Goal: Task Accomplishment & Management: Manage account settings

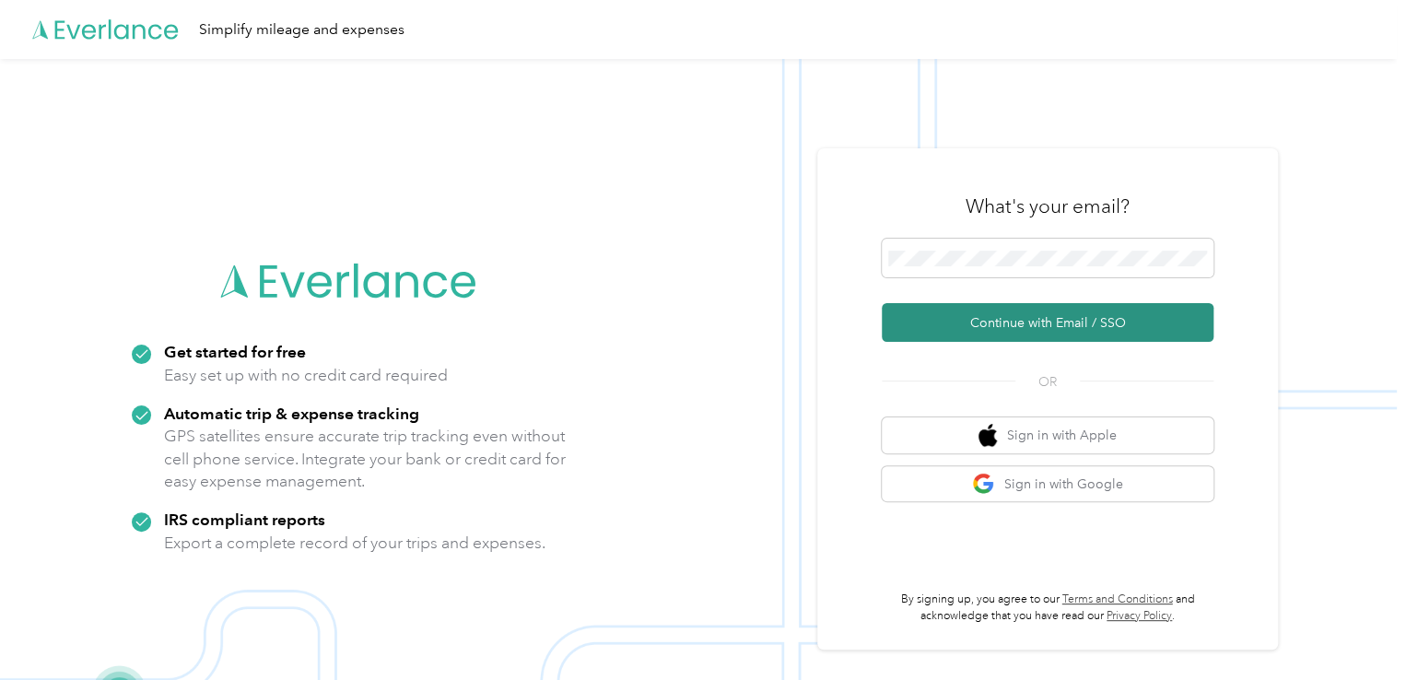
click at [1029, 318] on button "Continue with Email / SSO" at bounding box center [1048, 322] width 332 height 39
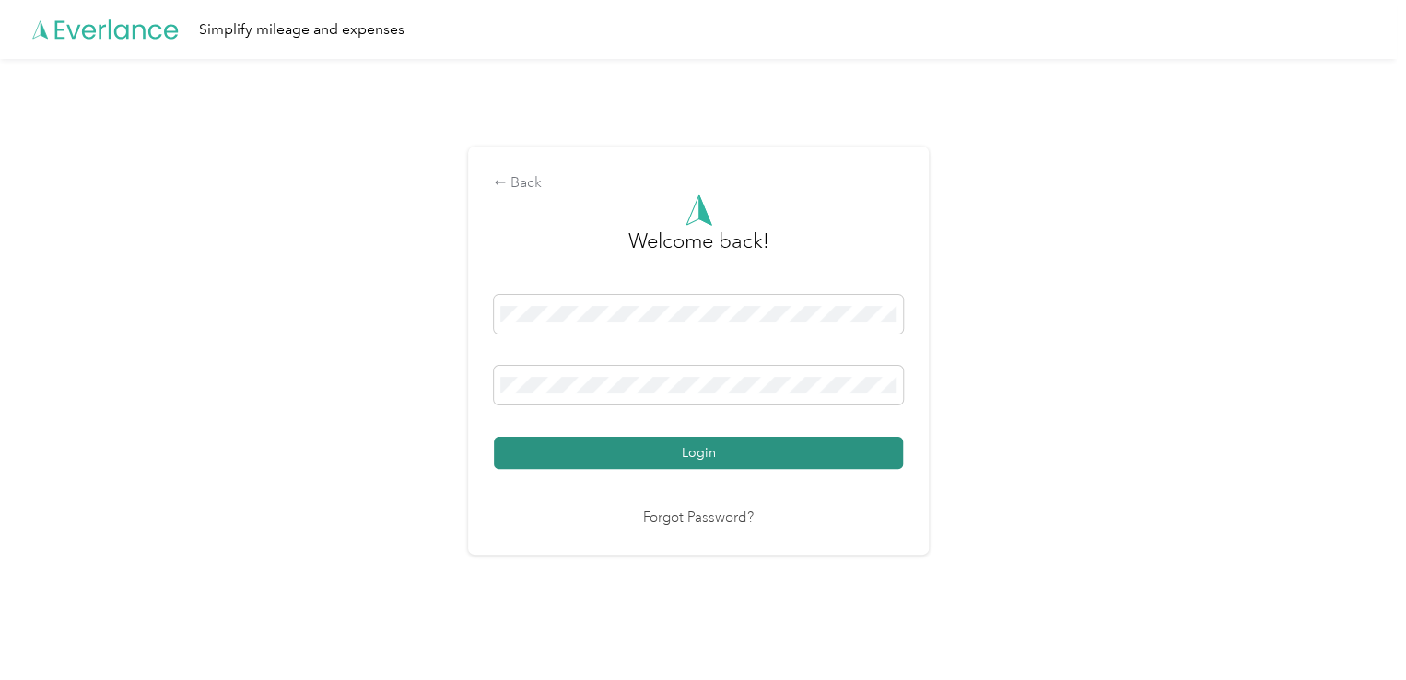
click at [719, 446] on button "Login" at bounding box center [698, 453] width 409 height 32
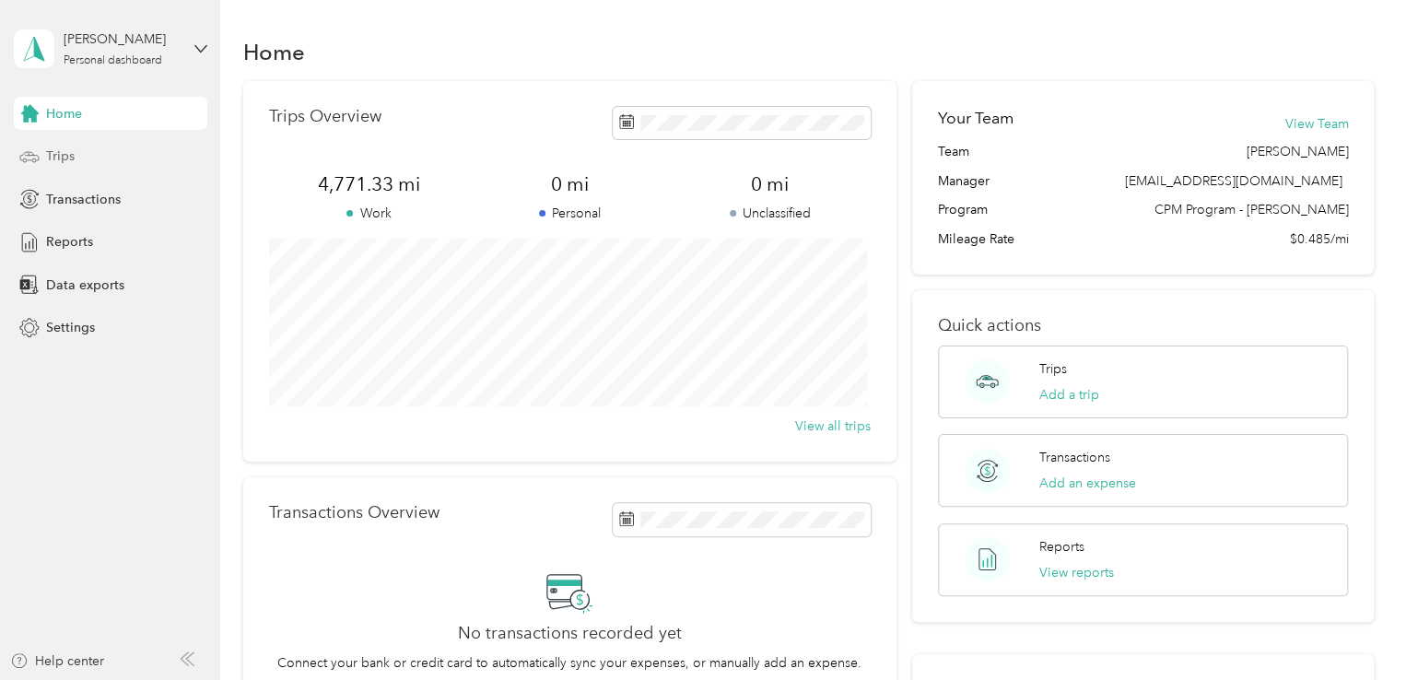
click at [59, 154] on span "Trips" at bounding box center [60, 156] width 29 height 19
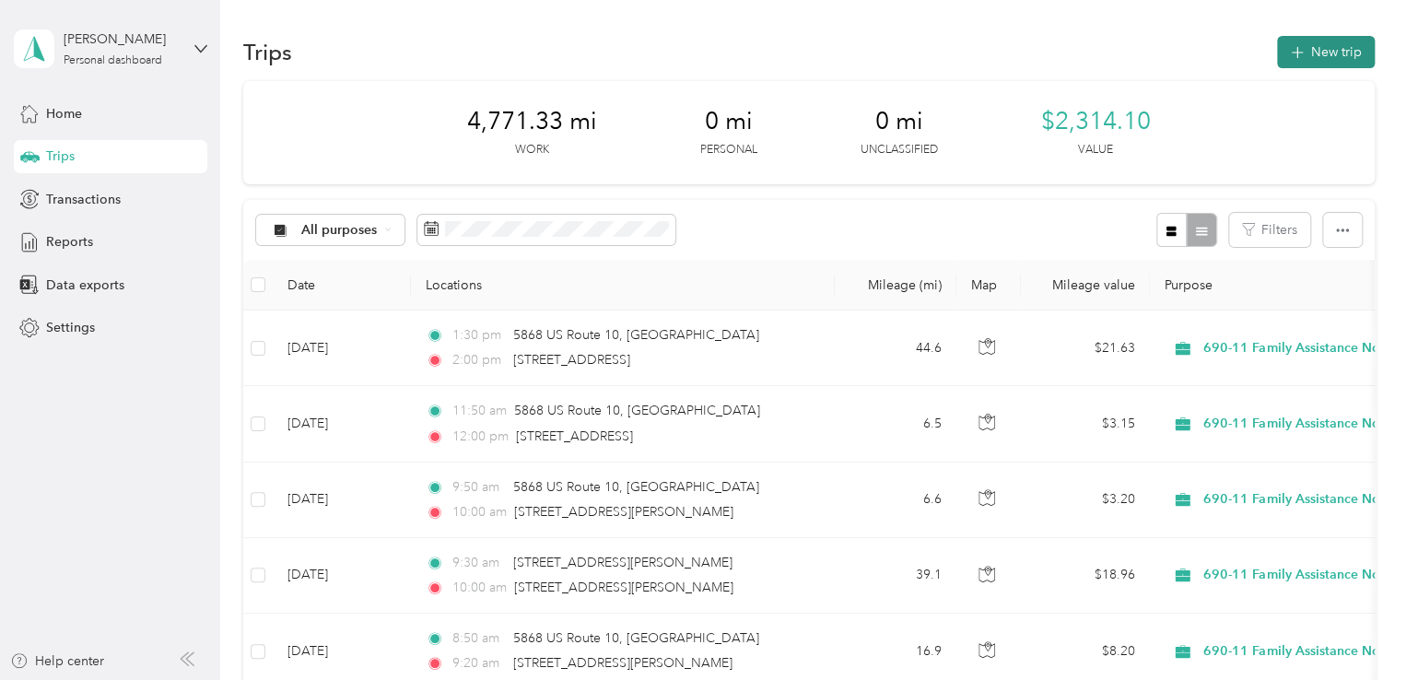
click at [1314, 54] on button "New trip" at bounding box center [1326, 52] width 98 height 32
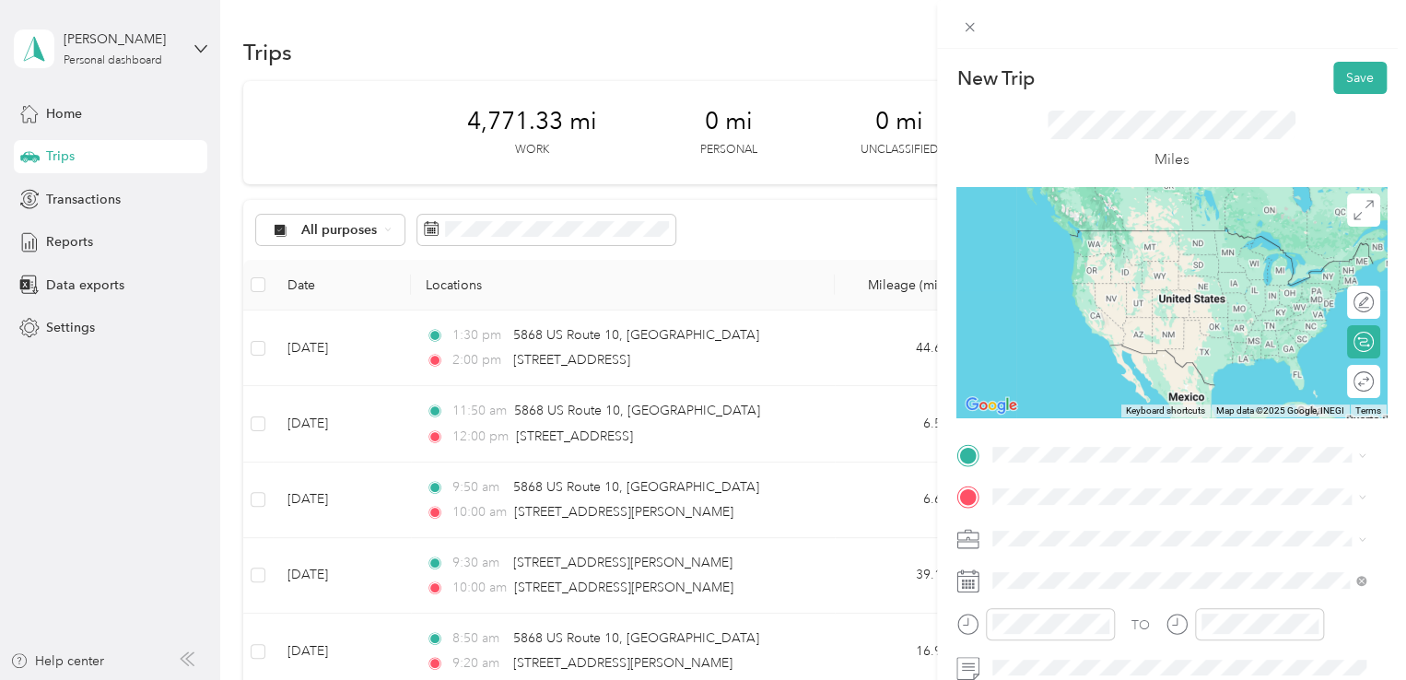
click at [1126, 526] on span "[STREET_ADDRESS][US_STATE]" at bounding box center [1120, 518] width 184 height 17
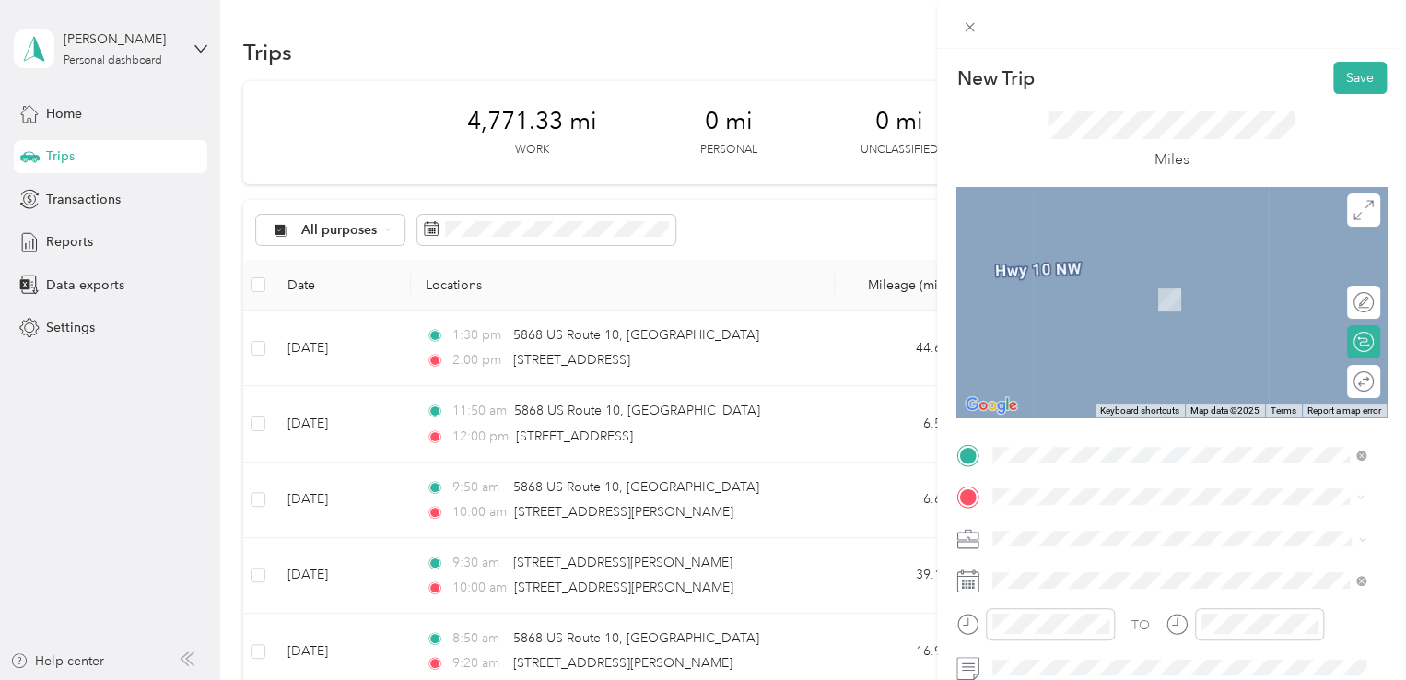
click at [1091, 277] on span "[STREET_ADDRESS][PERSON_NAME][US_STATE]" at bounding box center [1171, 273] width 287 height 17
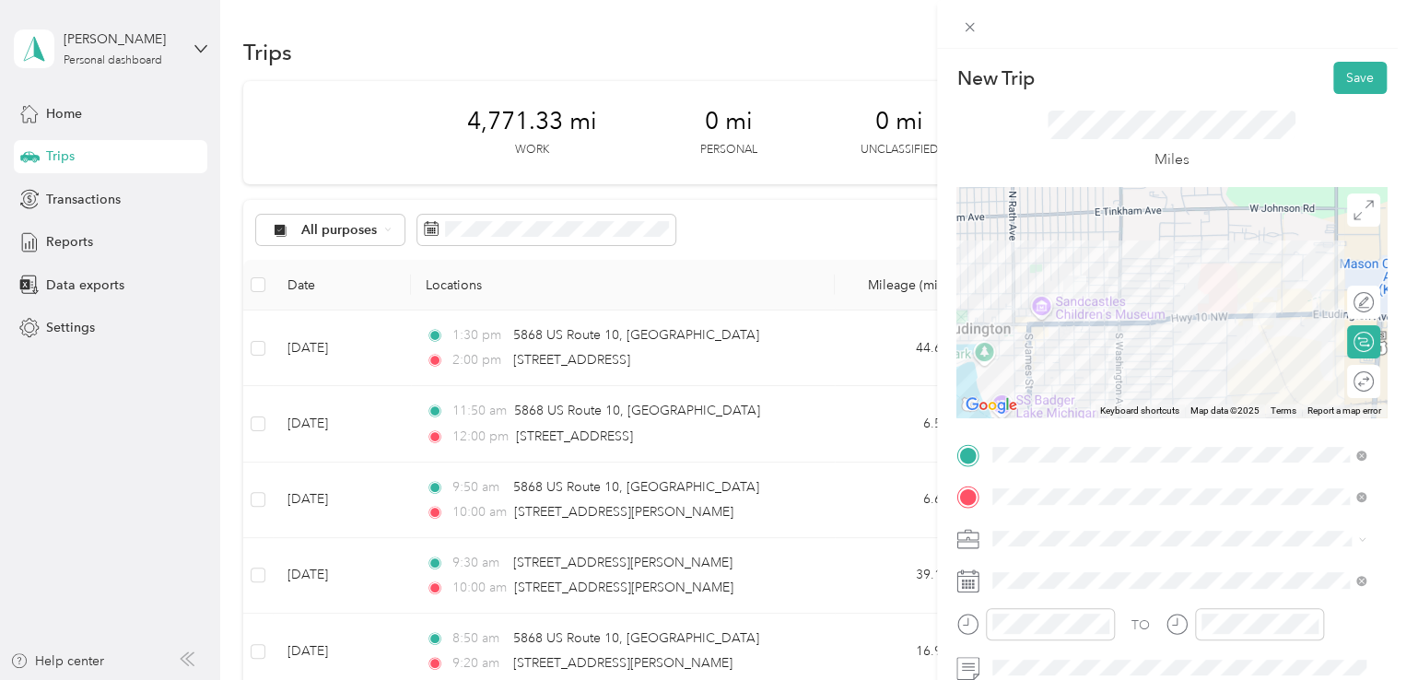
click at [1070, 409] on div "690-11 Family Assistance North" at bounding box center [1179, 404] width 360 height 19
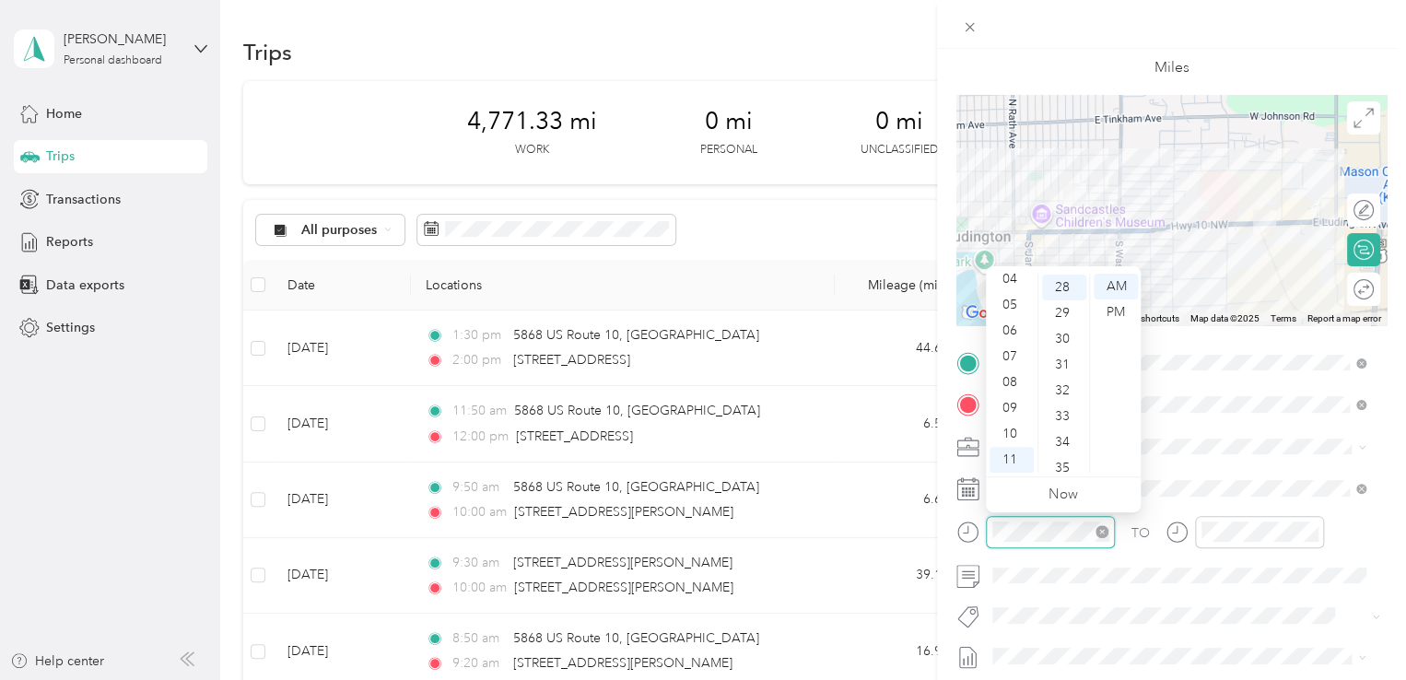
scroll to position [723, 0]
click at [1007, 406] on div "09" at bounding box center [1012, 408] width 44 height 26
click at [1064, 442] on div "50" at bounding box center [1064, 443] width 44 height 26
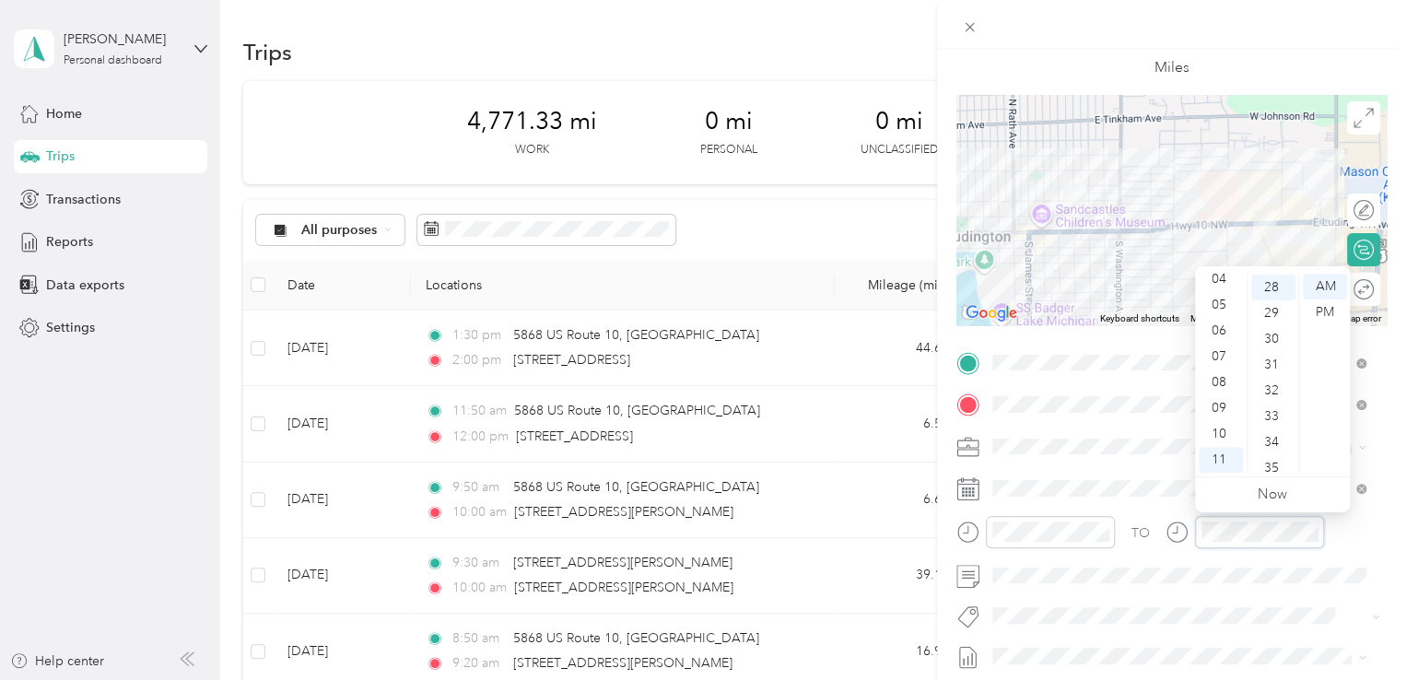
scroll to position [723, 0]
click at [1225, 432] on div "10" at bounding box center [1221, 434] width 44 height 26
click at [1265, 286] on div "00" at bounding box center [1274, 287] width 44 height 26
click at [1320, 286] on div "AM" at bounding box center [1325, 287] width 44 height 26
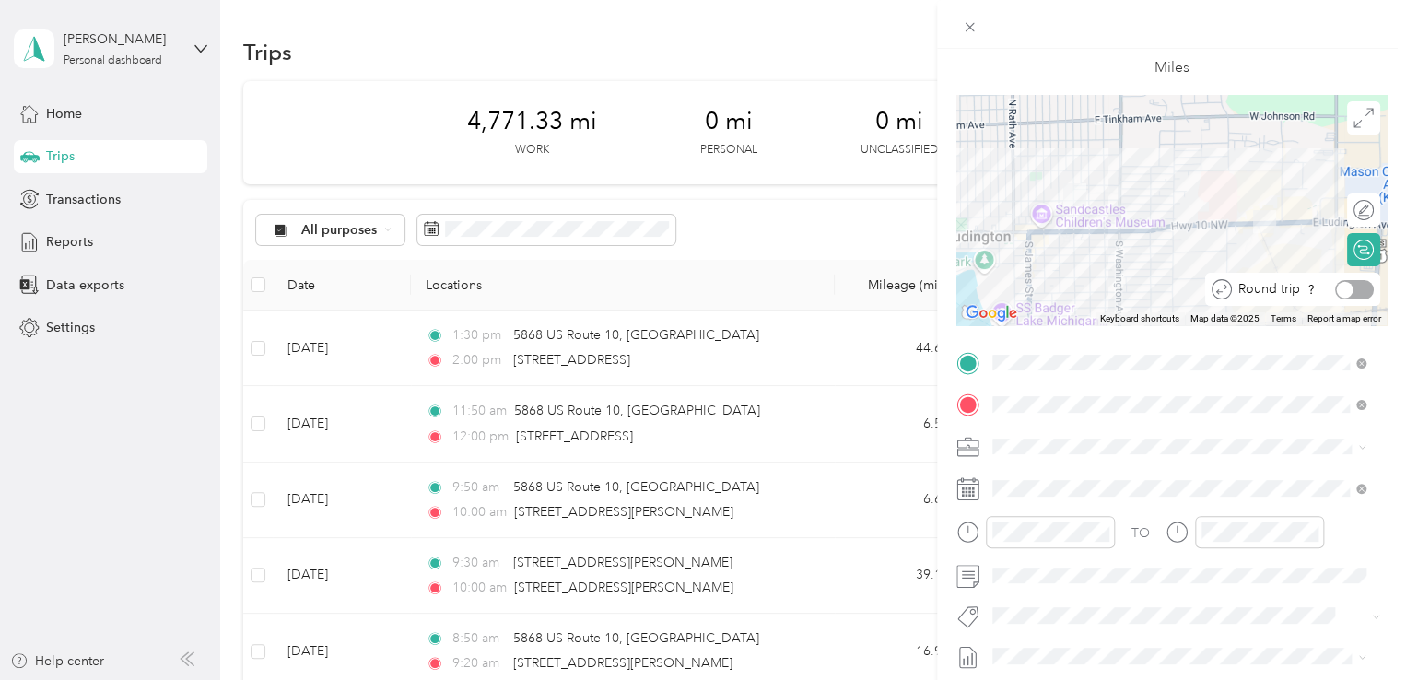
click at [1355, 292] on div at bounding box center [1355, 289] width 39 height 19
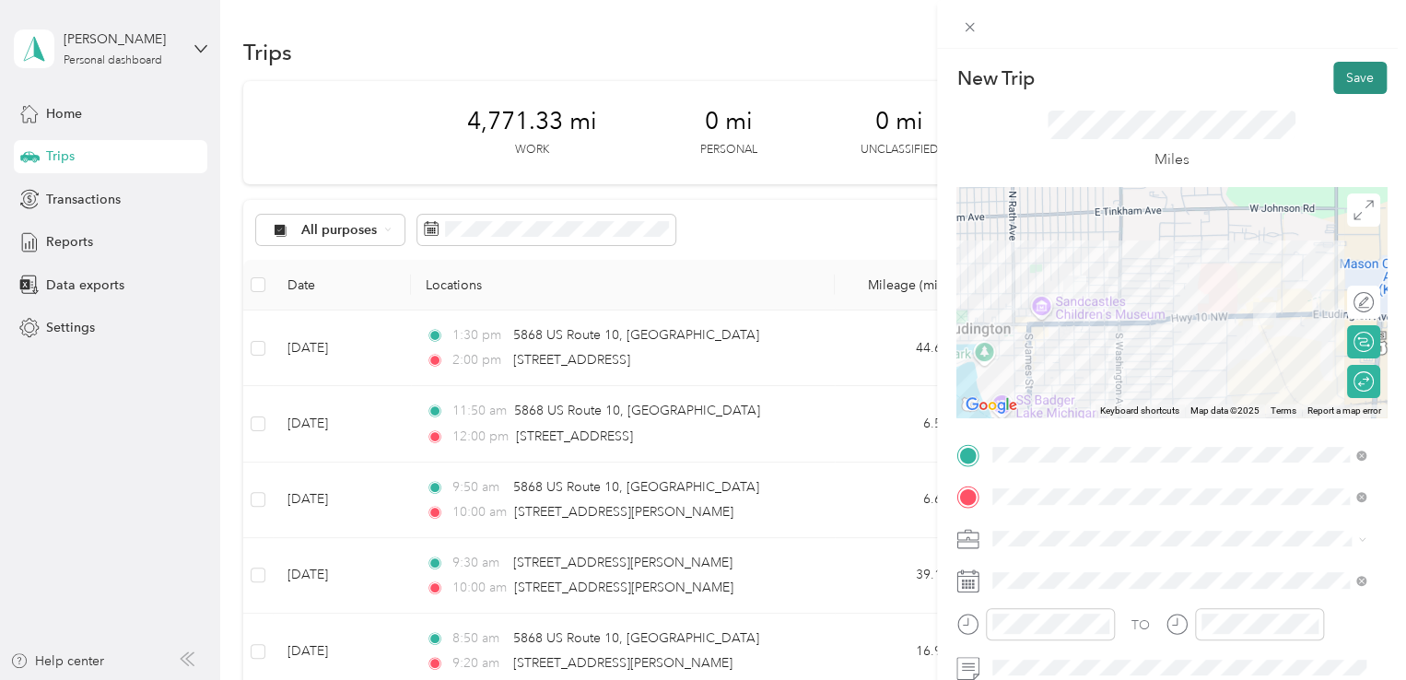
click at [1342, 77] on button "Save" at bounding box center [1360, 78] width 53 height 32
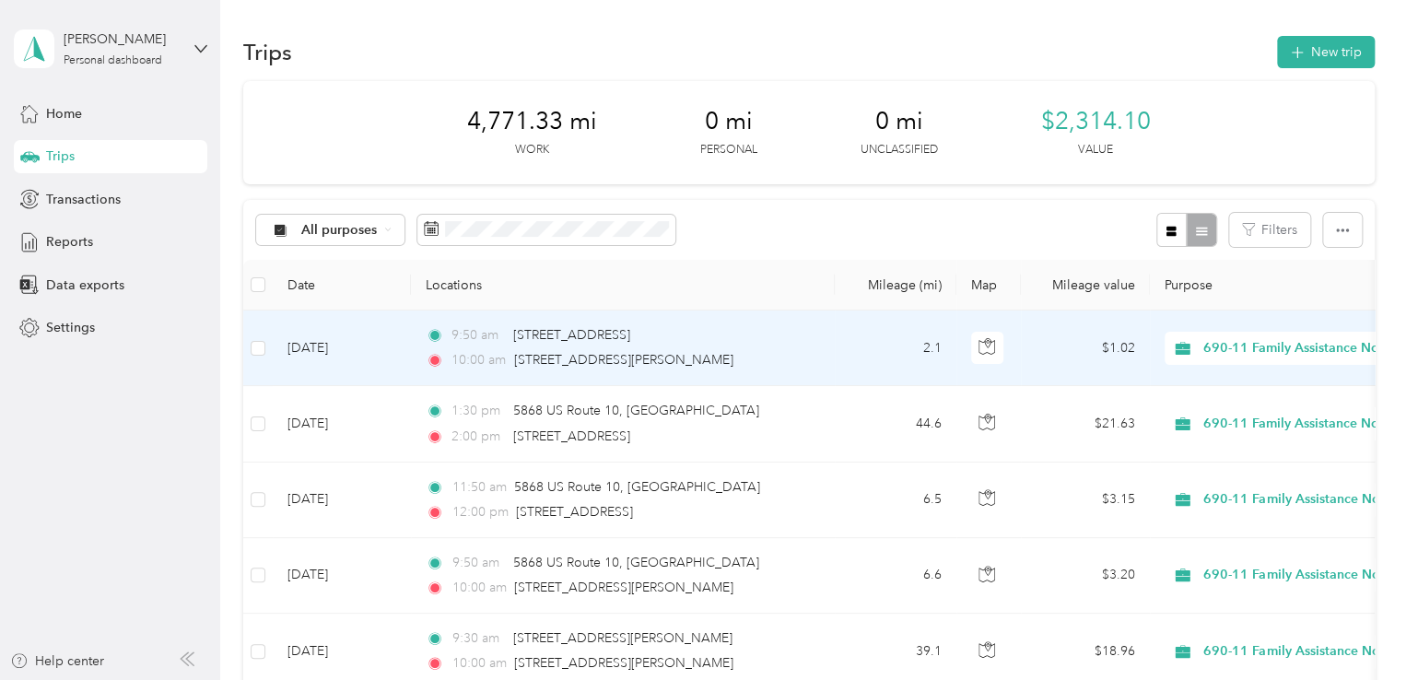
click at [818, 362] on td "9:50 am [STREET_ADDRESS] 10:00 am [STREET_ADDRESS][PERSON_NAME]" at bounding box center [623, 349] width 424 height 76
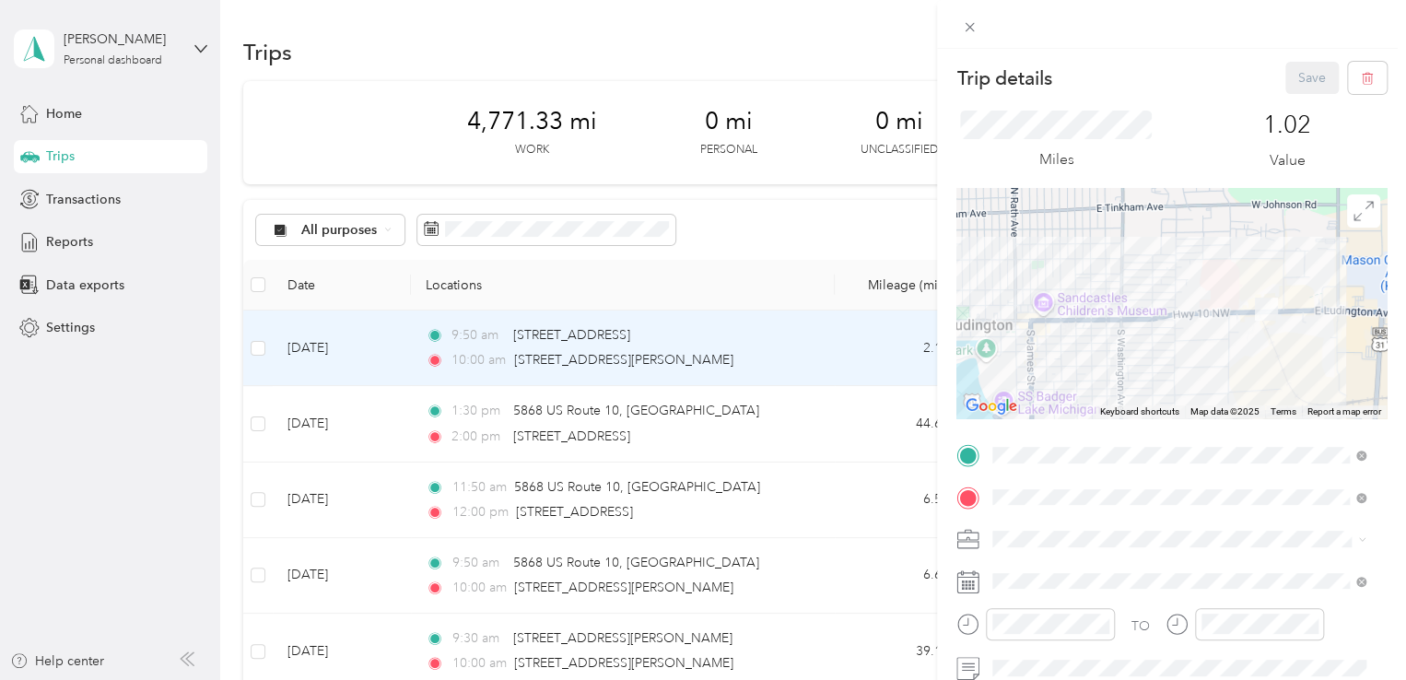
click at [813, 236] on div "Trip details Save This trip cannot be edited because it is either under review,…" at bounding box center [703, 340] width 1406 height 680
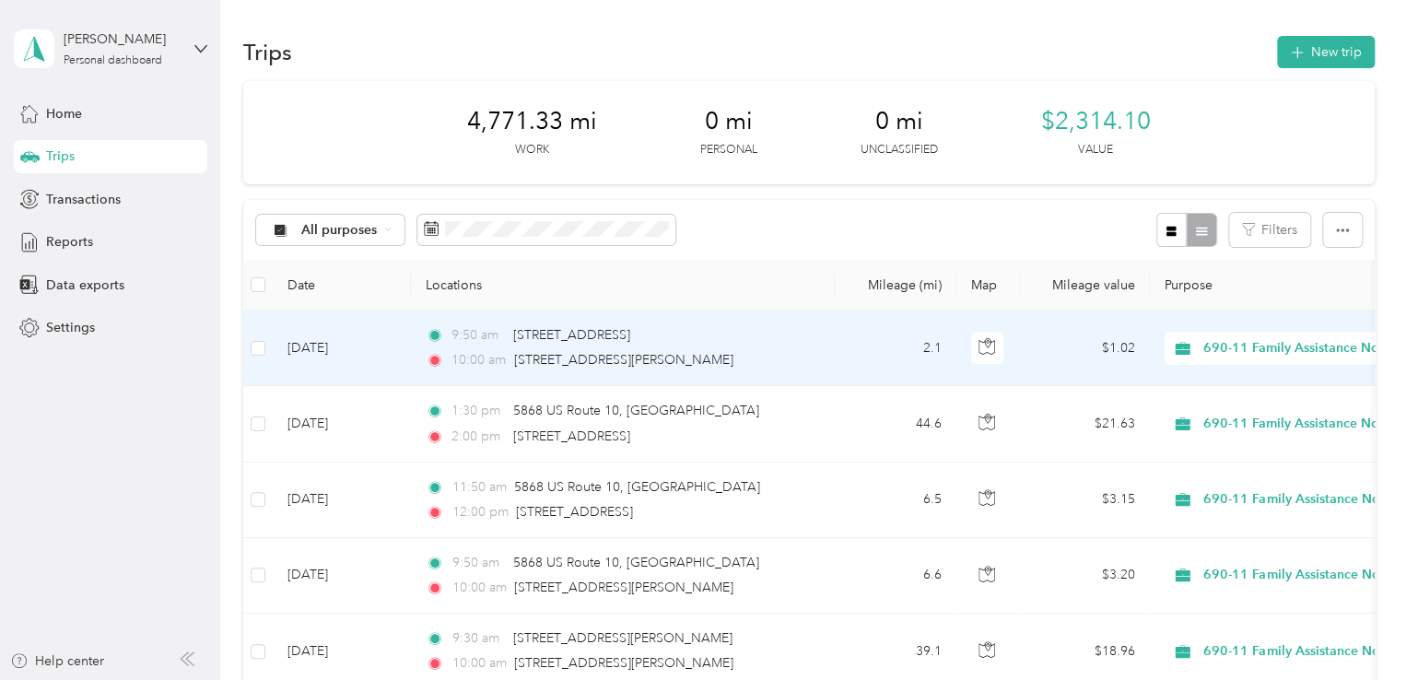
click at [850, 359] on td "2.1" at bounding box center [896, 349] width 122 height 76
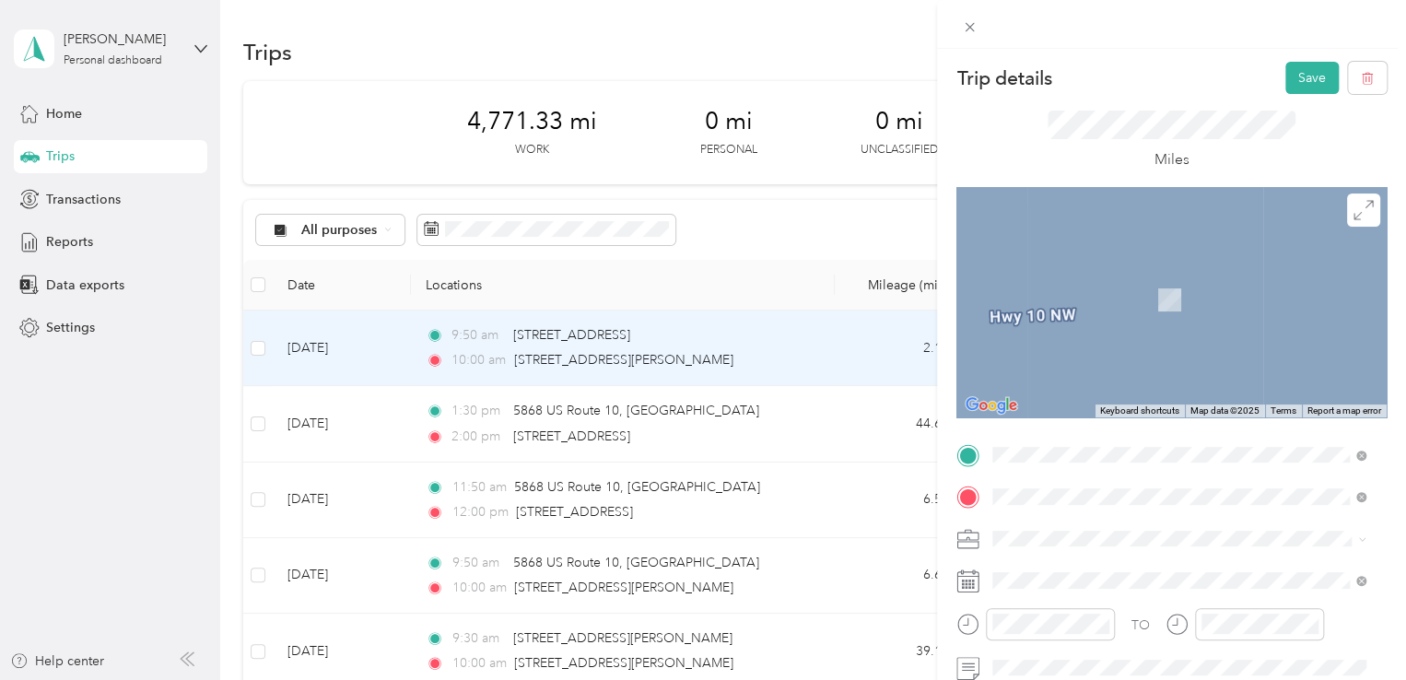
click at [1070, 522] on span "[STREET_ADDRESS][US_STATE]" at bounding box center [1120, 521] width 184 height 17
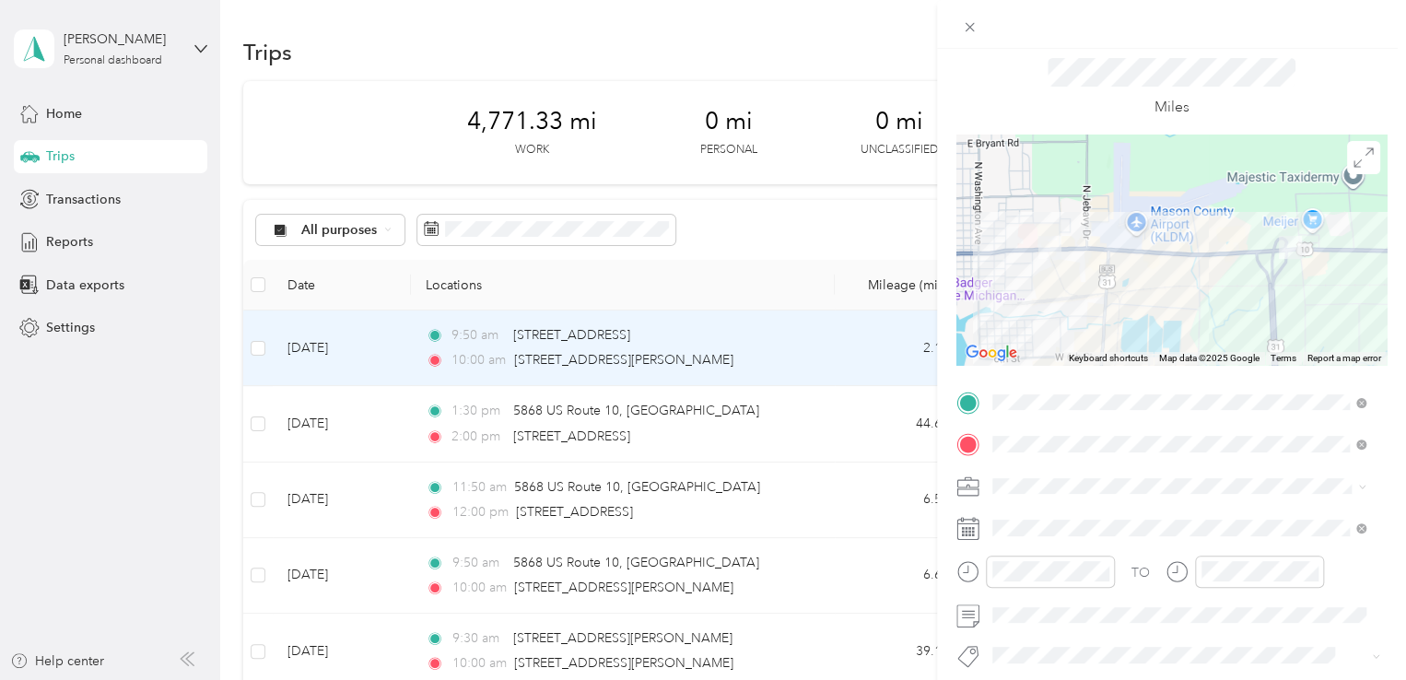
scroll to position [55, 0]
click at [1383, 348] on form "Trip details Save This trip cannot be edited because it is either under review,…" at bounding box center [1171, 418] width 469 height 824
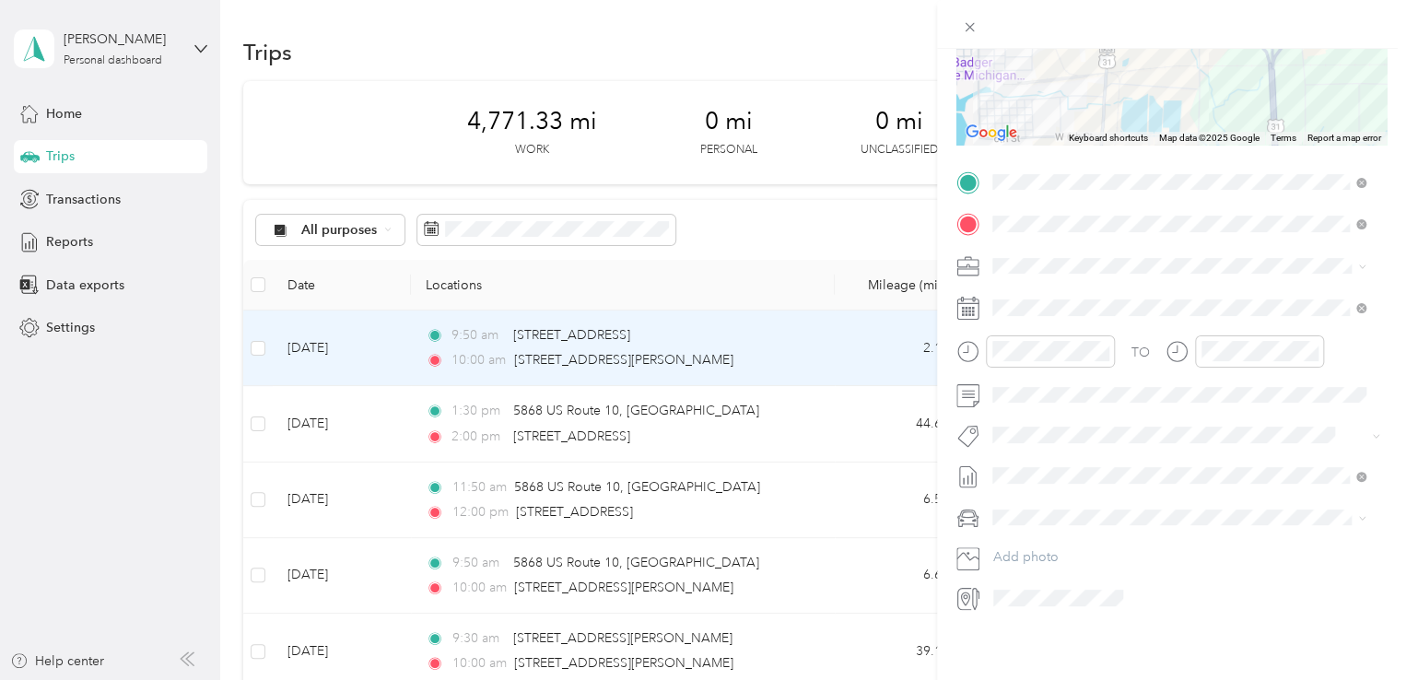
scroll to position [0, 0]
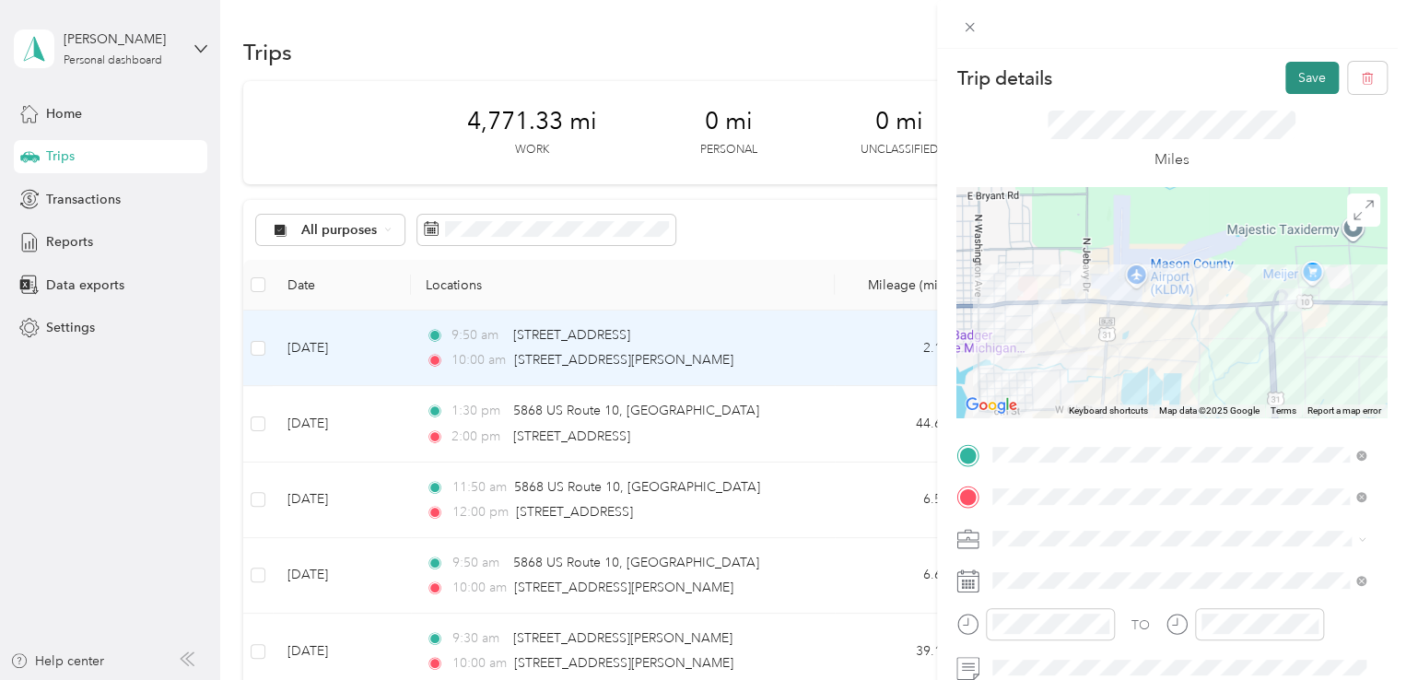
click at [1293, 77] on button "Save" at bounding box center [1312, 78] width 53 height 32
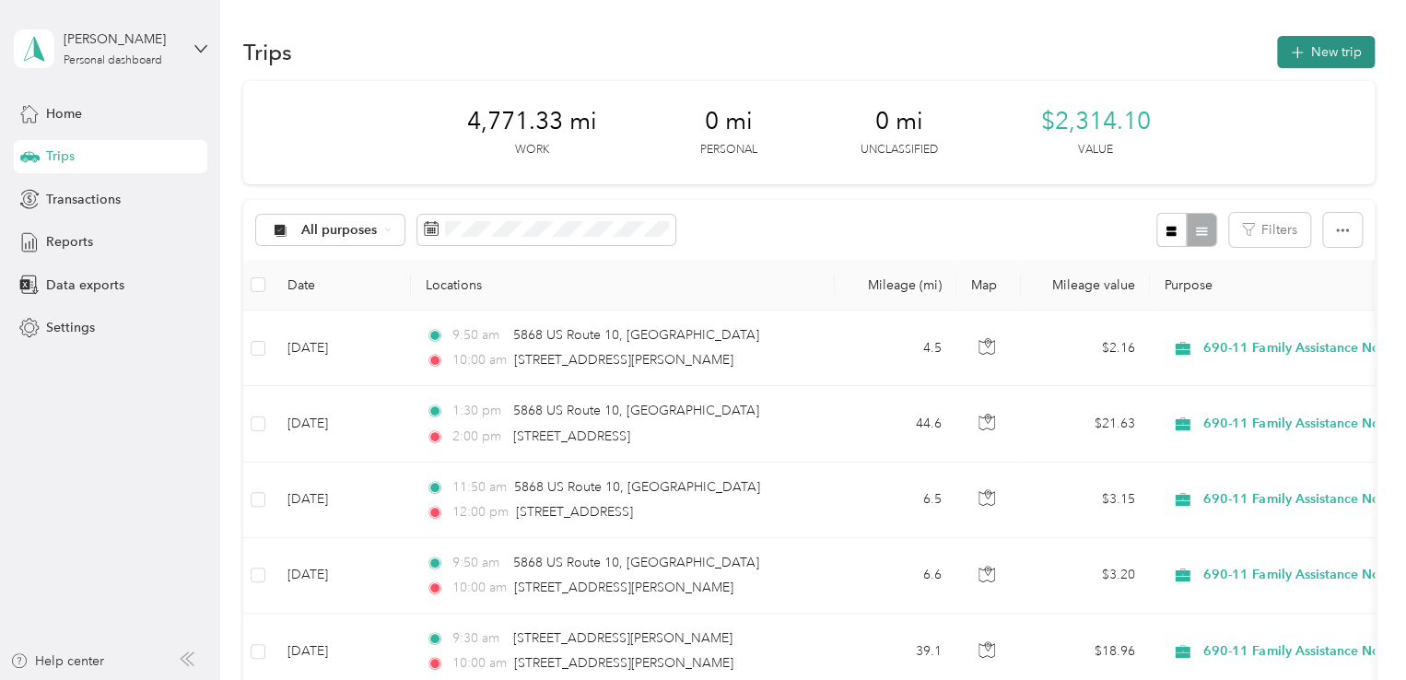
click at [1302, 54] on button "New trip" at bounding box center [1326, 52] width 98 height 32
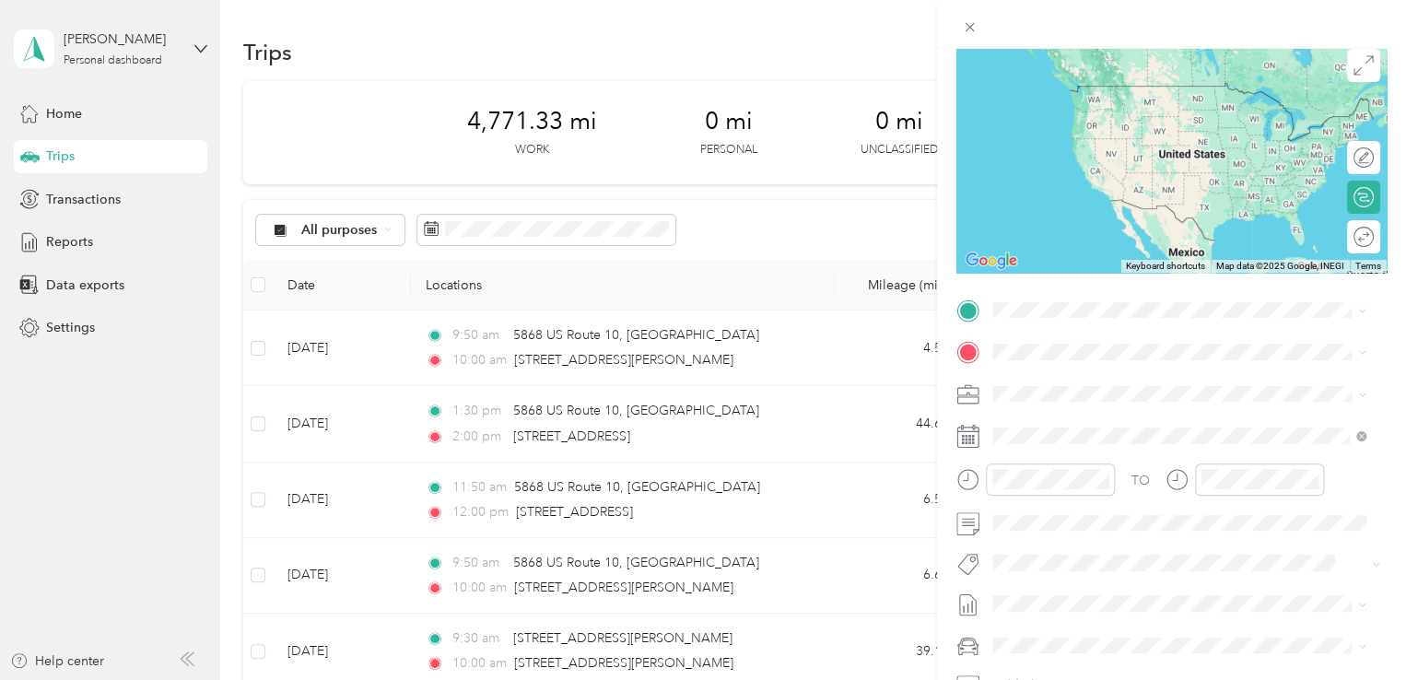
scroll to position [184, 0]
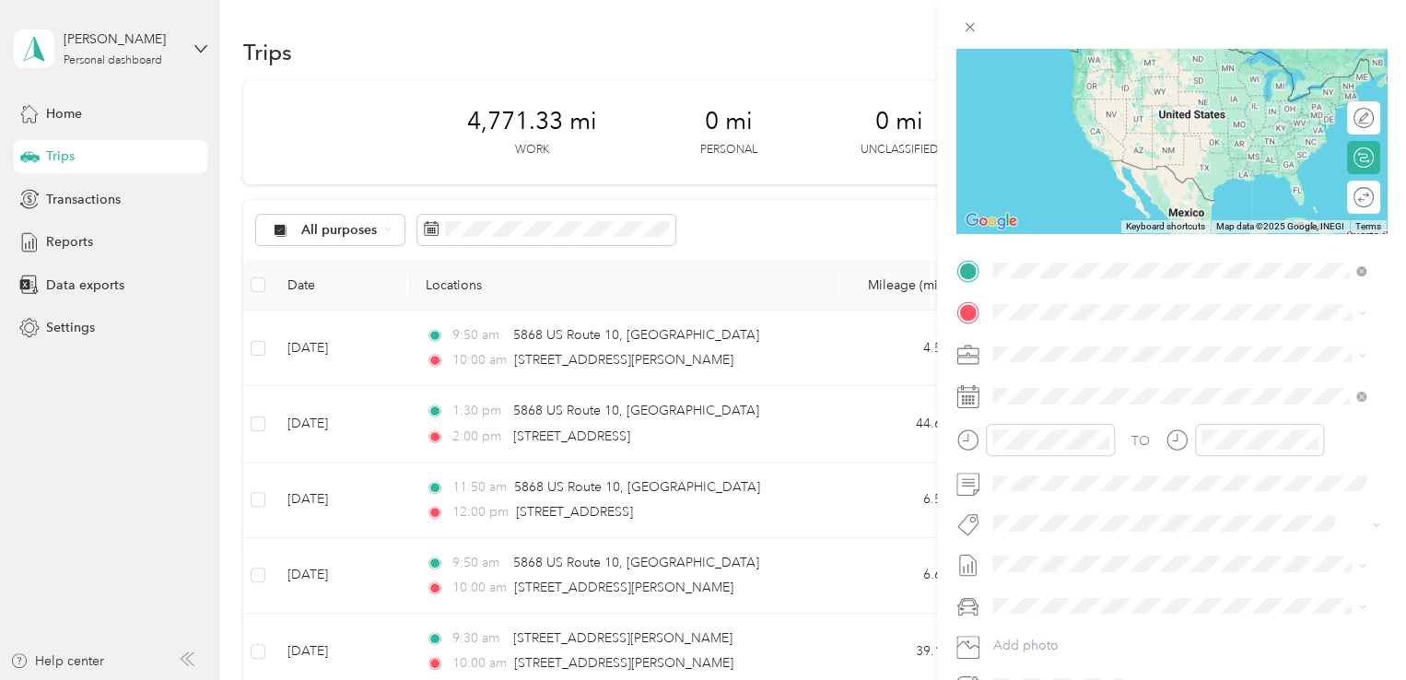
click at [1105, 340] on span "[STREET_ADDRESS][US_STATE]" at bounding box center [1120, 337] width 184 height 17
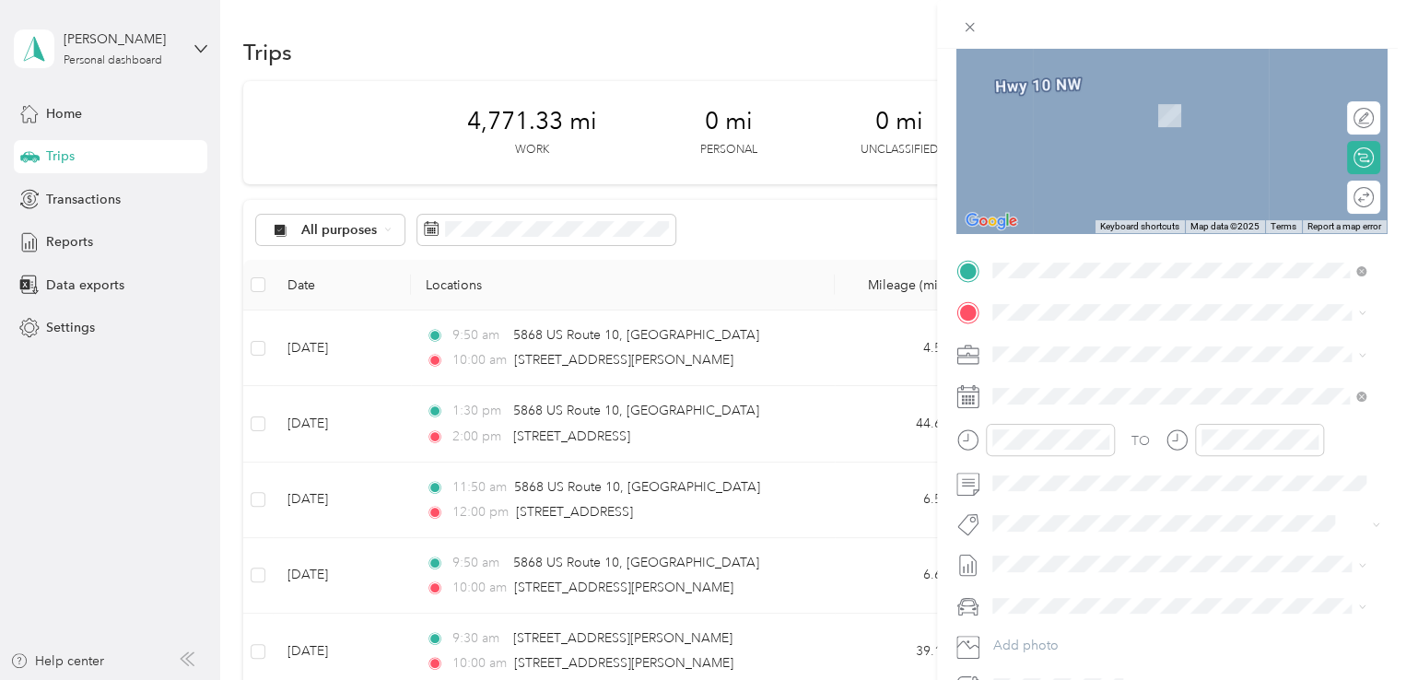
click at [1195, 378] on span "[STREET_ADDRESS][US_STATE]" at bounding box center [1120, 369] width 184 height 17
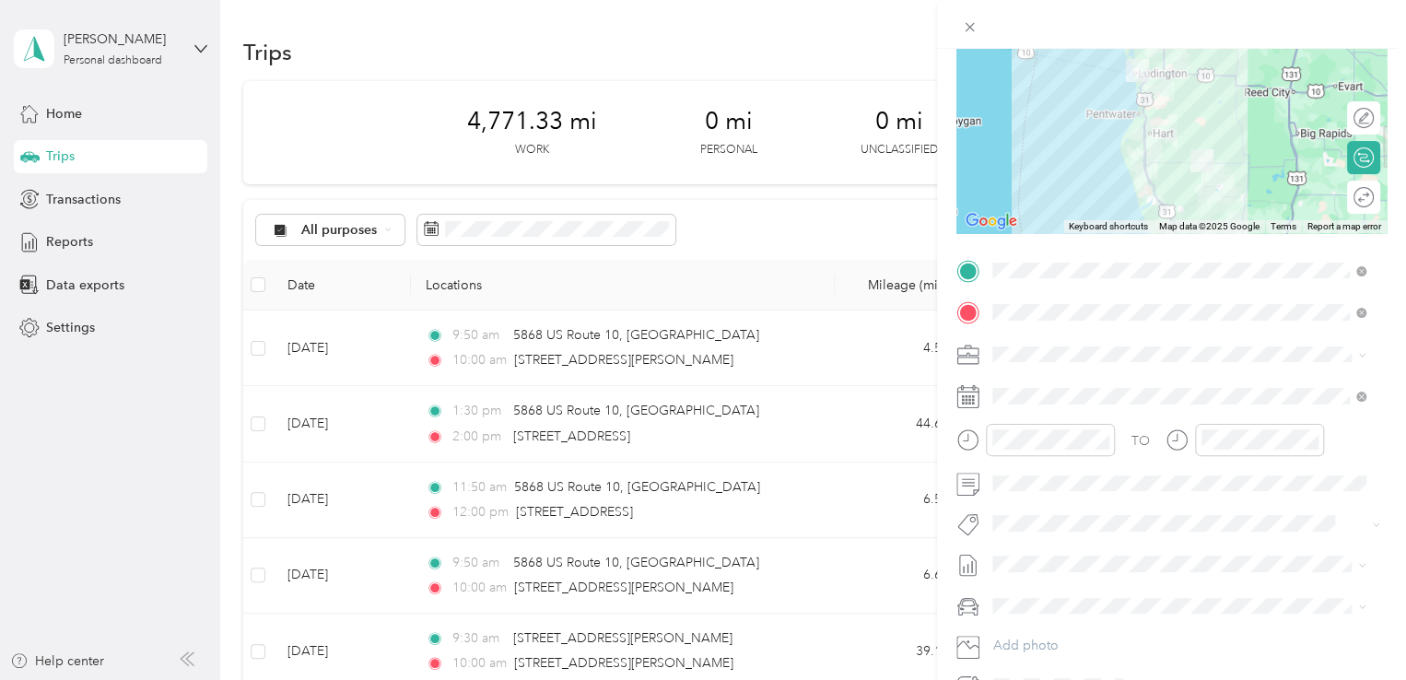
click at [1127, 443] on span "690-11 Family Assistance North" at bounding box center [1090, 447] width 182 height 16
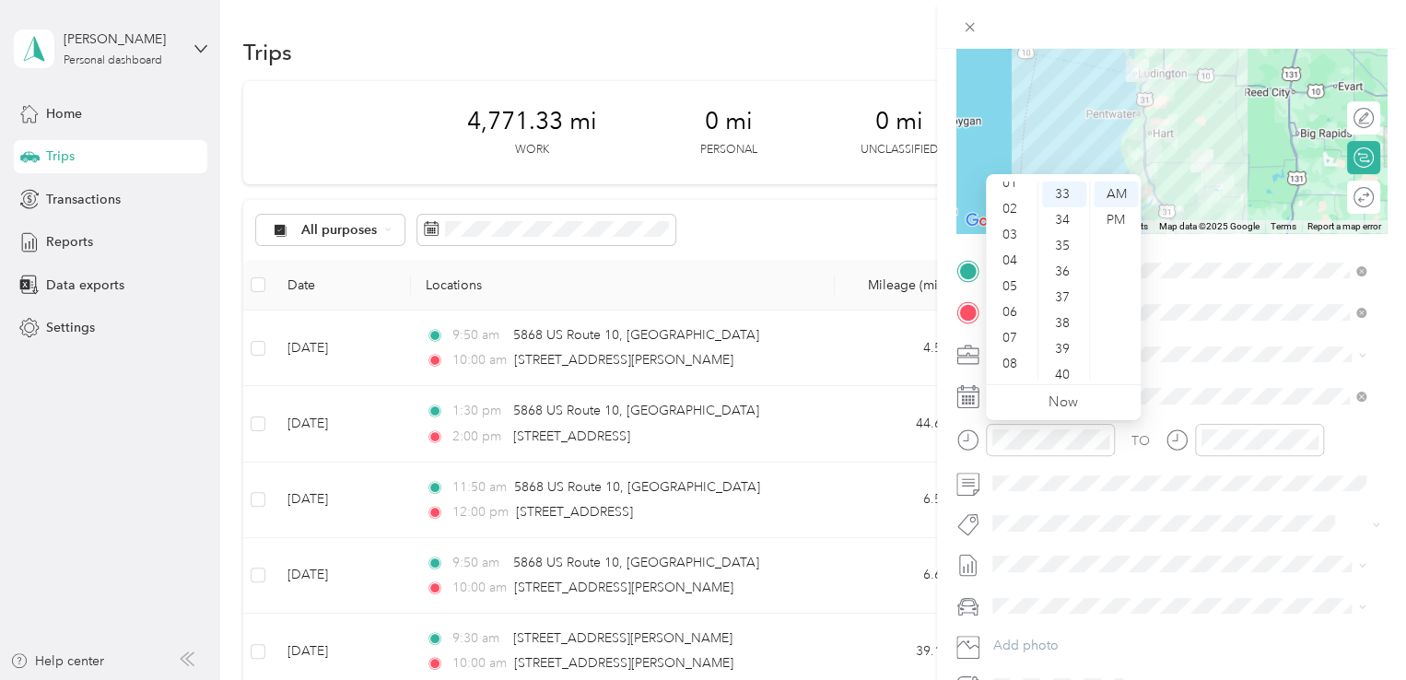
scroll to position [35, 0]
click at [1018, 237] on div "03" at bounding box center [1012, 237] width 44 height 26
drag, startPoint x: 1051, startPoint y: 193, endPoint x: 1078, endPoint y: 204, distance: 29.8
click at [1052, 193] on div "00" at bounding box center [1064, 195] width 44 height 26
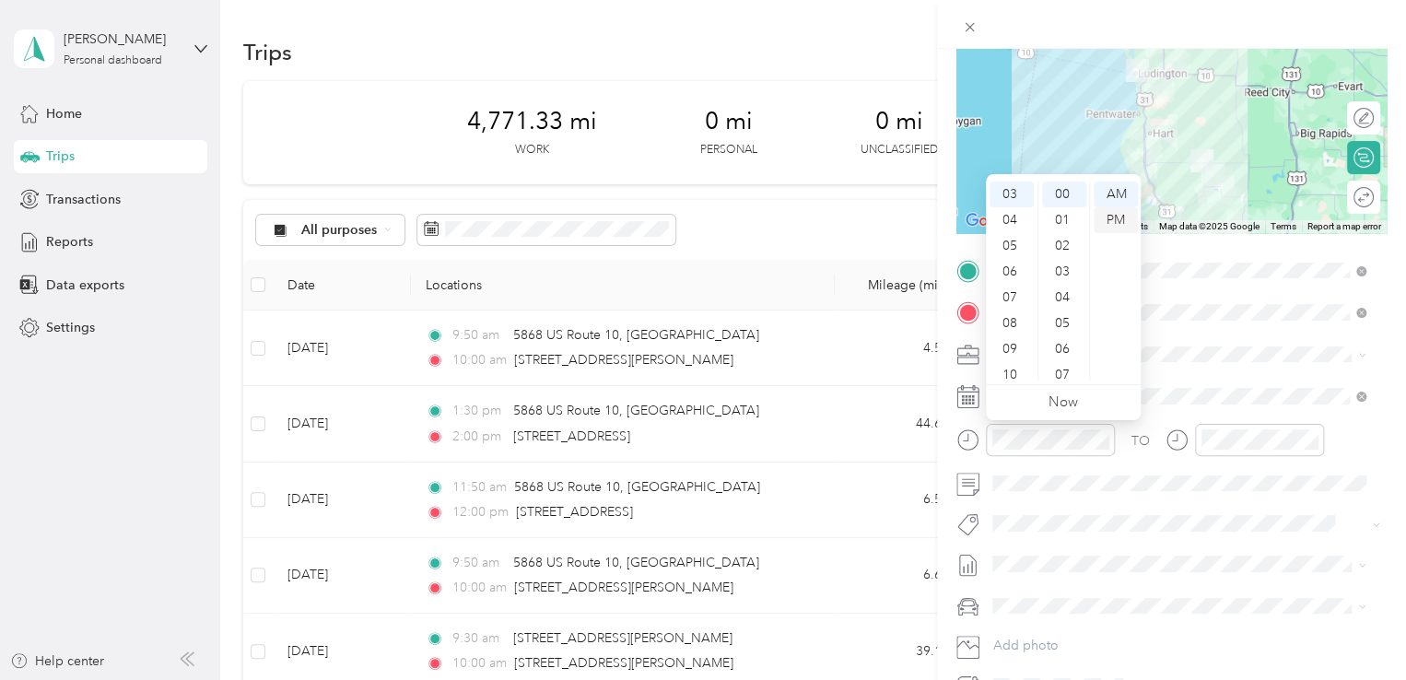
click at [1101, 216] on div "PM" at bounding box center [1116, 220] width 44 height 26
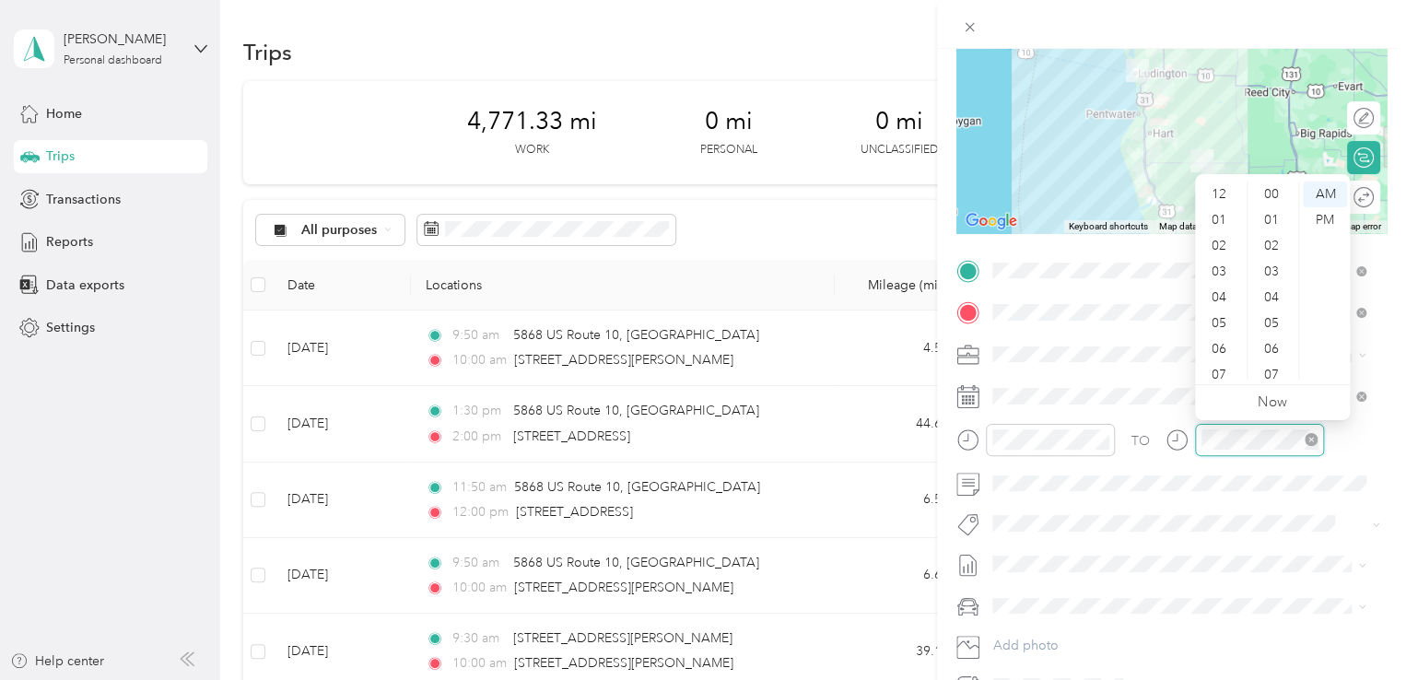
scroll to position [111, 0]
click at [1219, 185] on div "04" at bounding box center [1221, 187] width 44 height 26
click at [1272, 193] on div "00" at bounding box center [1274, 195] width 44 height 26
click at [1320, 218] on div "PM" at bounding box center [1325, 220] width 44 height 26
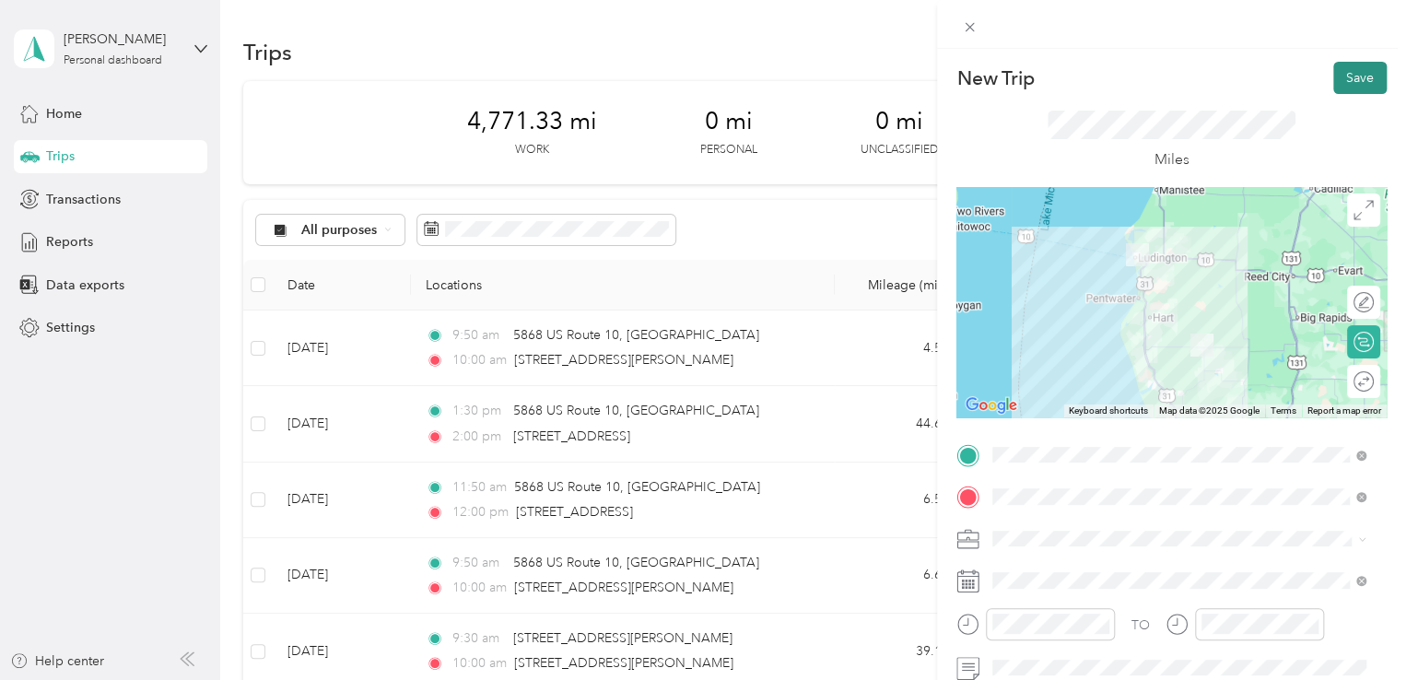
click at [1350, 82] on button "Save" at bounding box center [1360, 78] width 53 height 32
